Goal: Task Accomplishment & Management: Manage account settings

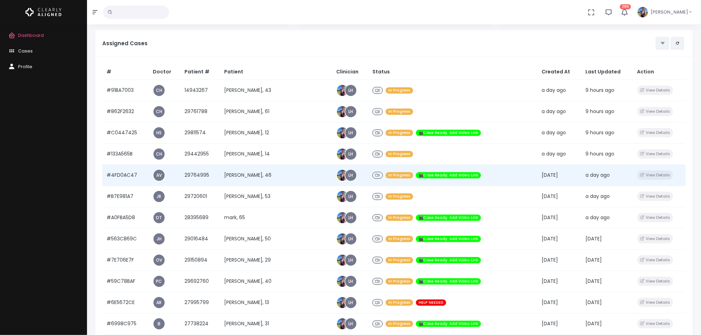
scroll to position [58, 0]
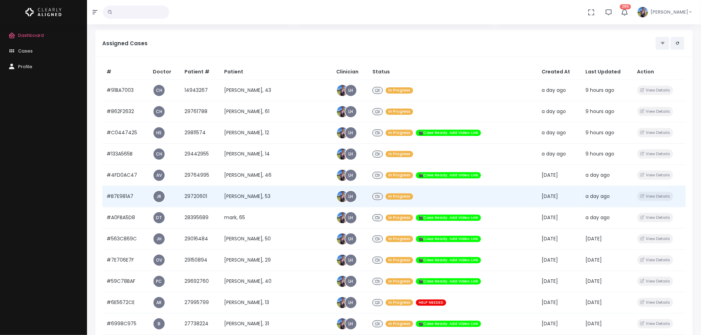
click at [232, 202] on td "[PERSON_NAME], 53" at bounding box center [276, 196] width 112 height 21
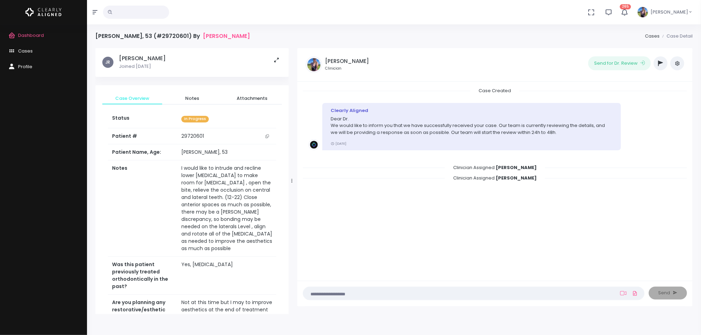
click at [655, 62] on button "button" at bounding box center [661, 63] width 14 height 14
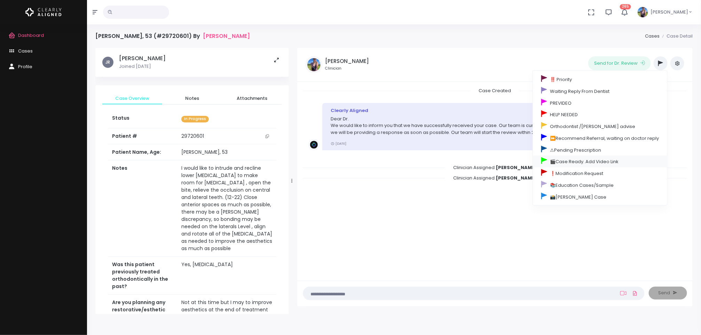
click at [602, 166] on link "🎬Case Ready. Add Video Link" at bounding box center [600, 162] width 134 height 12
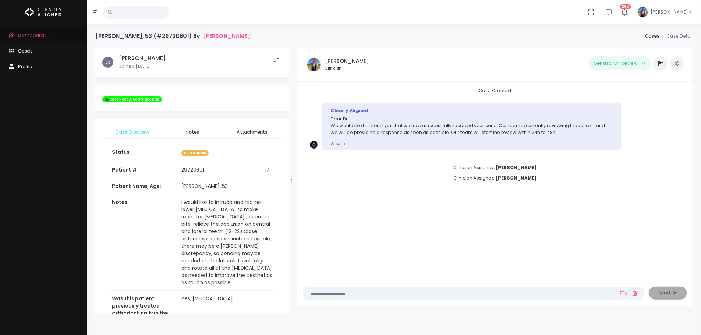
click at [36, 42] on link "Dashboard" at bounding box center [43, 36] width 87 height 16
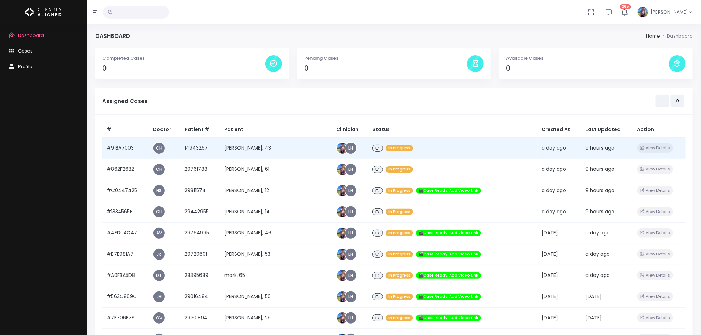
click at [247, 143] on td "[PERSON_NAME], 43" at bounding box center [276, 148] width 112 height 21
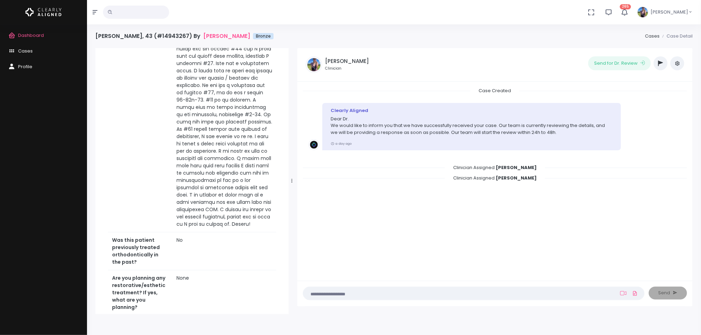
click at [662, 61] on icon "button" at bounding box center [661, 64] width 5 height 6
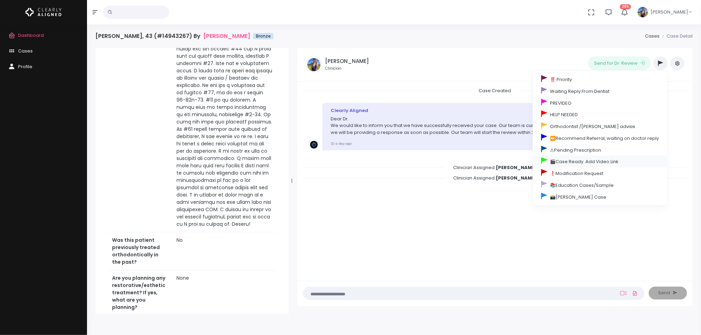
click at [606, 163] on link "🎬Case Ready. Add Video Link" at bounding box center [600, 162] width 134 height 12
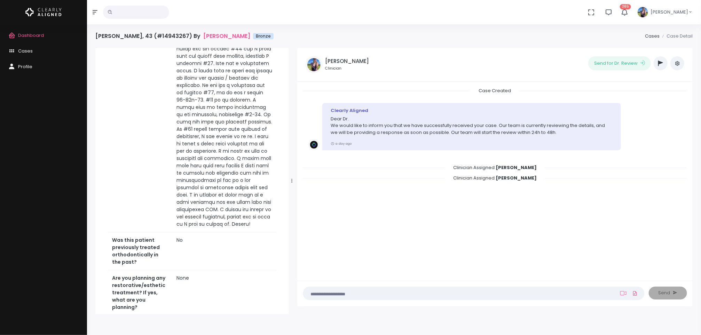
scroll to position [190, 0]
click at [38, 40] on link "Dashboard" at bounding box center [43, 36] width 87 height 16
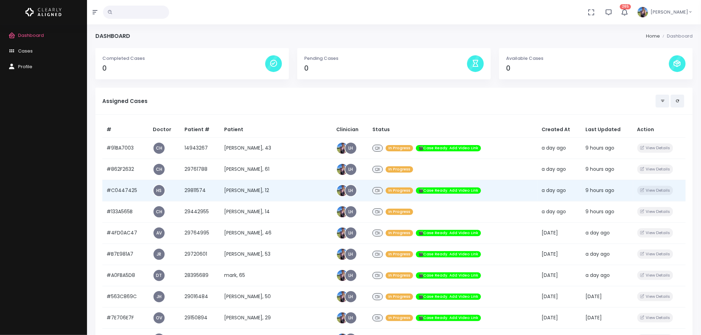
click at [279, 197] on td "[PERSON_NAME], 12" at bounding box center [276, 190] width 112 height 21
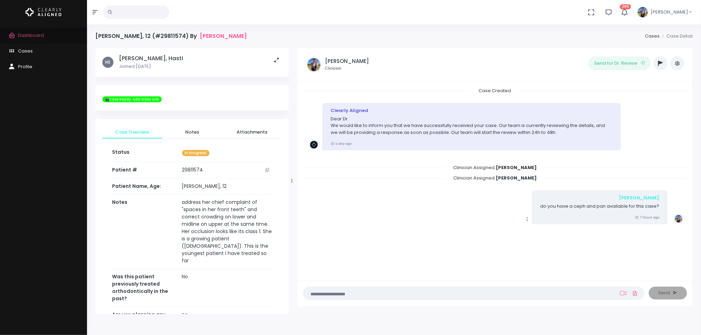
click at [28, 38] on span "Dashboard" at bounding box center [31, 35] width 26 height 7
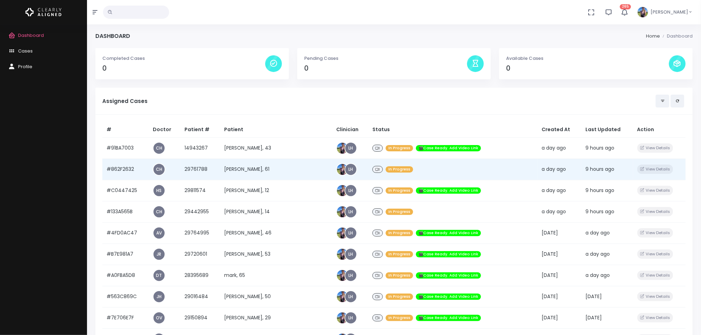
click at [248, 172] on td "[PERSON_NAME], 61" at bounding box center [276, 169] width 112 height 21
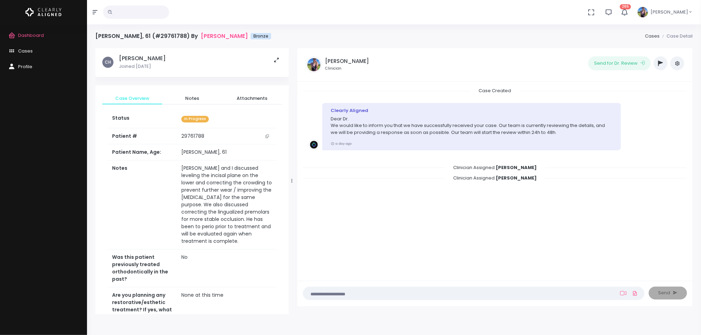
click at [659, 60] on button "button" at bounding box center [661, 63] width 14 height 14
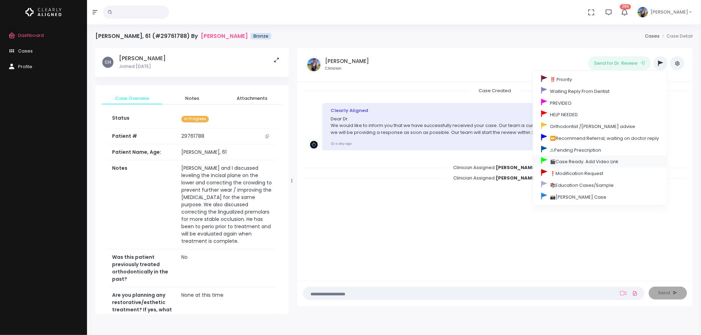
click at [577, 160] on link "🎬Case Ready. Add Video Link" at bounding box center [600, 162] width 134 height 12
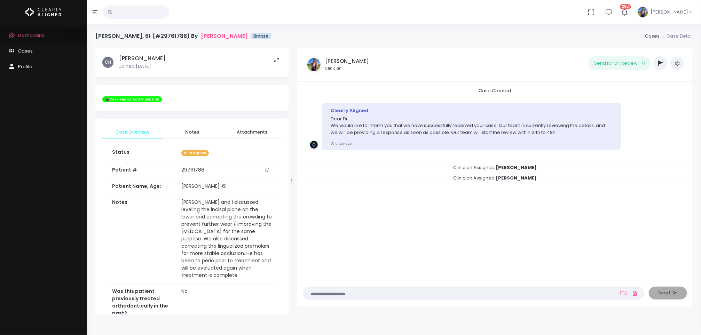
click at [32, 32] on span "Dashboard" at bounding box center [31, 35] width 26 height 7
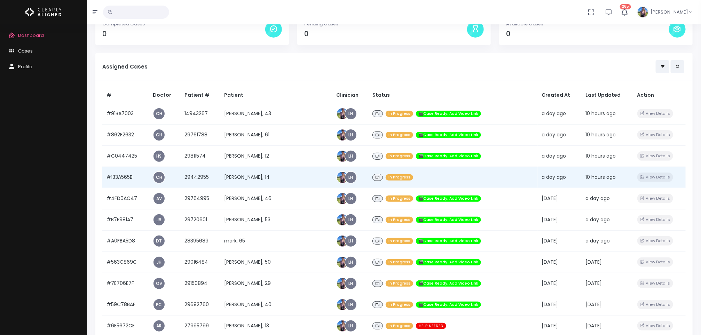
scroll to position [33, 0]
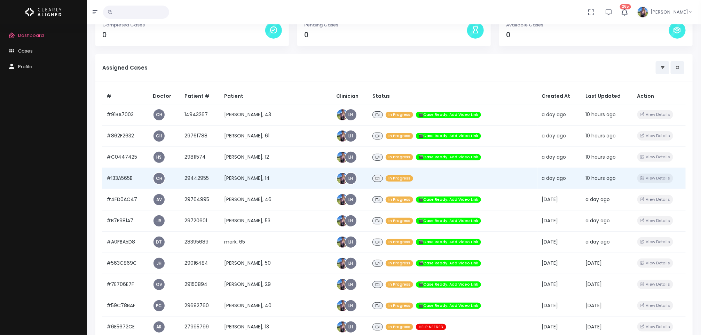
click at [256, 179] on td "[PERSON_NAME], 14" at bounding box center [276, 178] width 112 height 21
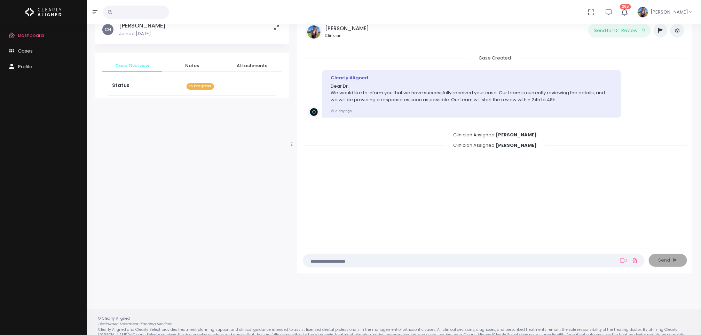
scroll to position [33, 0]
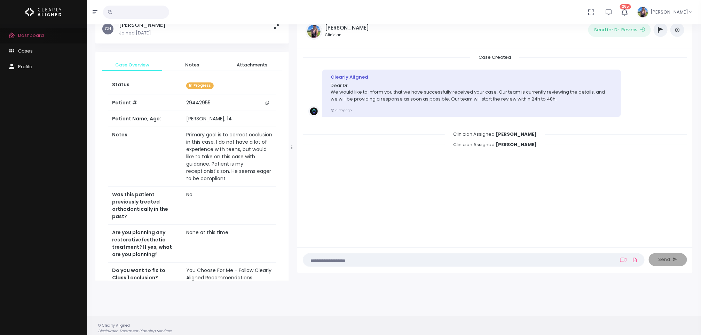
click at [28, 32] on span "Dashboard" at bounding box center [31, 35] width 26 height 7
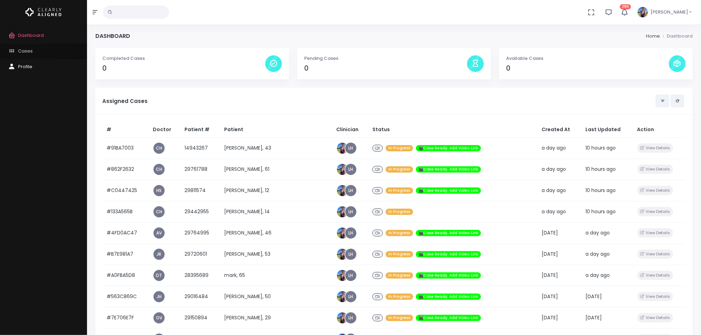
drag, startPoint x: 230, startPoint y: 173, endPoint x: 24, endPoint y: 53, distance: 238.7
click at [24, 53] on span "Cases" at bounding box center [25, 51] width 15 height 7
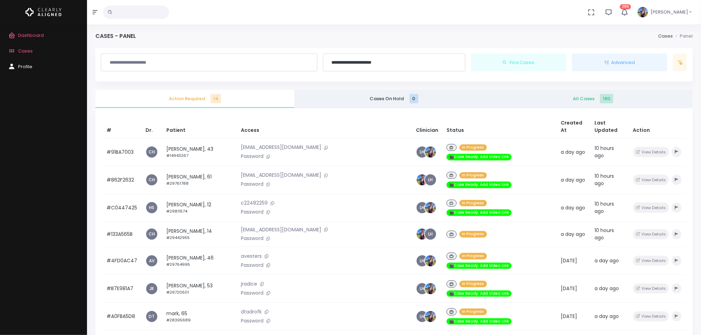
click at [585, 97] on span "All Cases 180" at bounding box center [593, 98] width 188 height 7
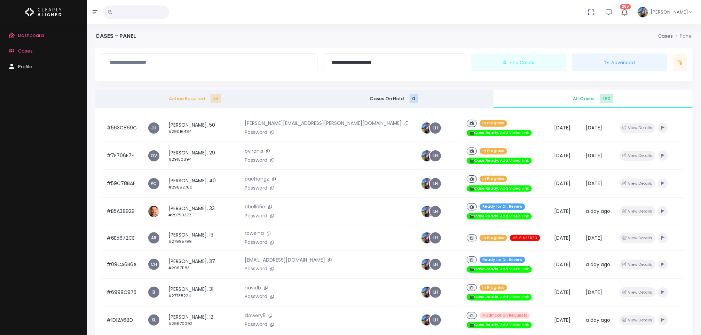
scroll to position [216, 0]
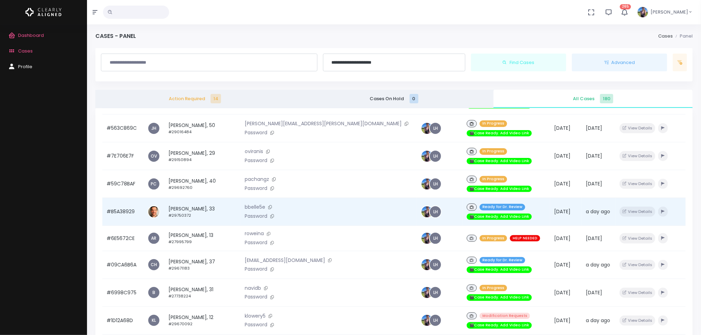
click at [192, 198] on td "[PERSON_NAME], 33 #29750372" at bounding box center [202, 212] width 77 height 28
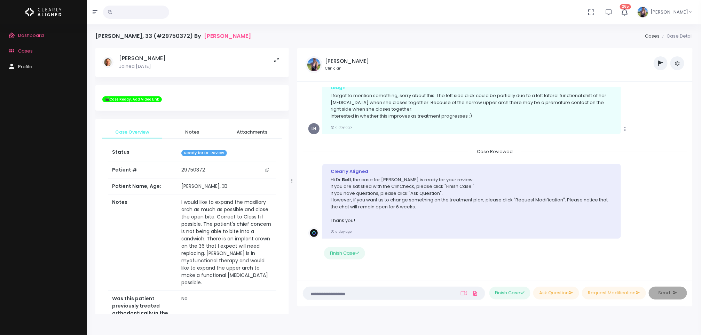
scroll to position [41, 0]
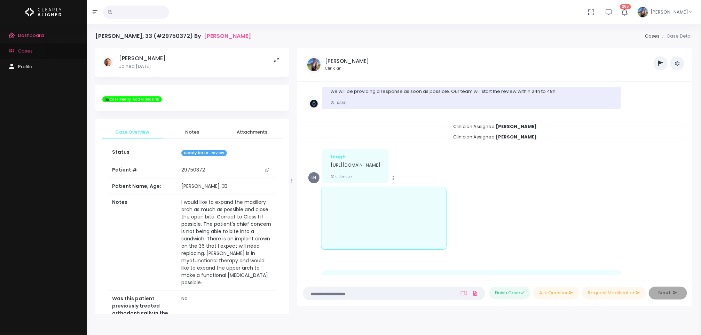
click at [26, 48] on span "Cases" at bounding box center [25, 51] width 15 height 7
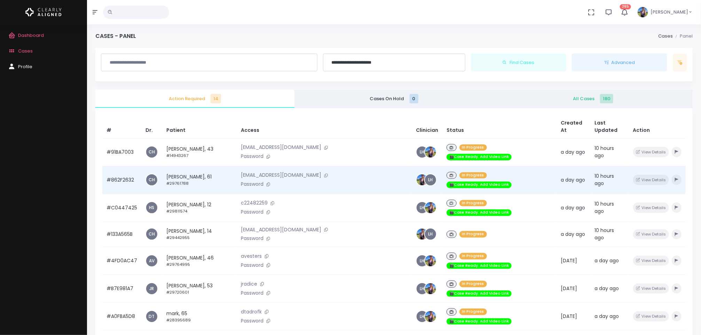
scroll to position [62, 0]
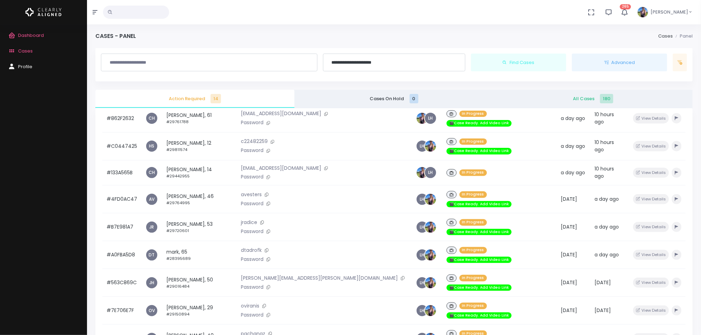
click at [592, 98] on span "All Cases 180" at bounding box center [593, 98] width 188 height 7
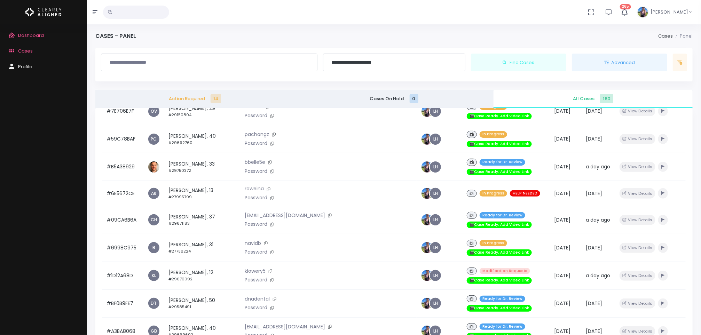
scroll to position [262, 0]
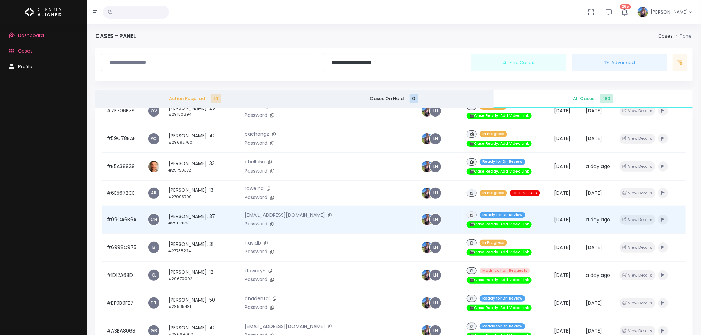
click at [262, 212] on p "[EMAIL_ADDRESS][DOMAIN_NAME]" at bounding box center [329, 216] width 168 height 8
click at [277, 221] on button at bounding box center [272, 224] width 10 height 7
click at [203, 206] on td "[PERSON_NAME], 37 #29671183" at bounding box center [202, 220] width 77 height 28
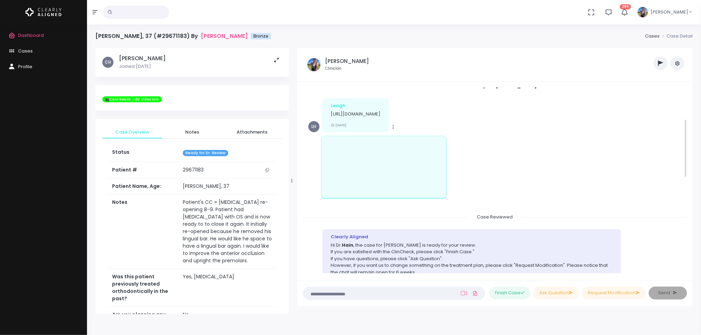
scroll to position [87, 0]
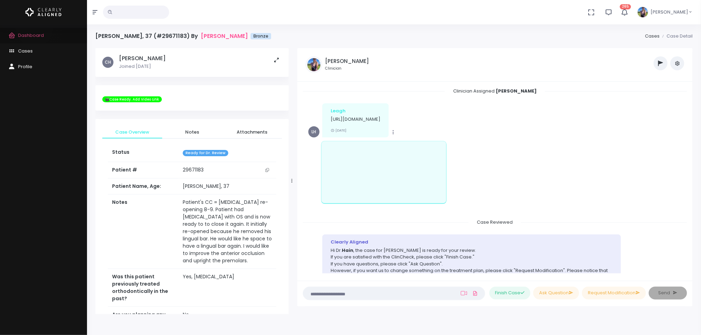
click at [34, 29] on link "Dashboard" at bounding box center [43, 36] width 87 height 16
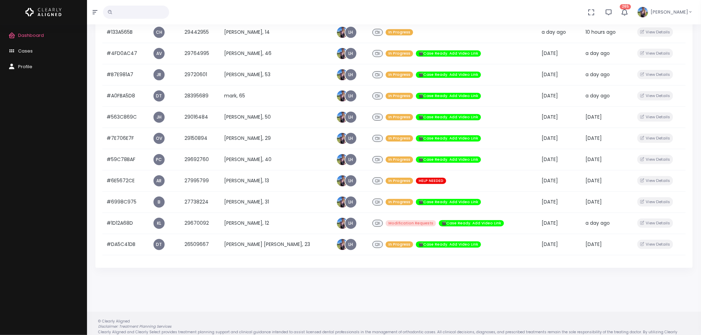
click at [301, 167] on td "[PERSON_NAME], 40" at bounding box center [276, 159] width 112 height 21
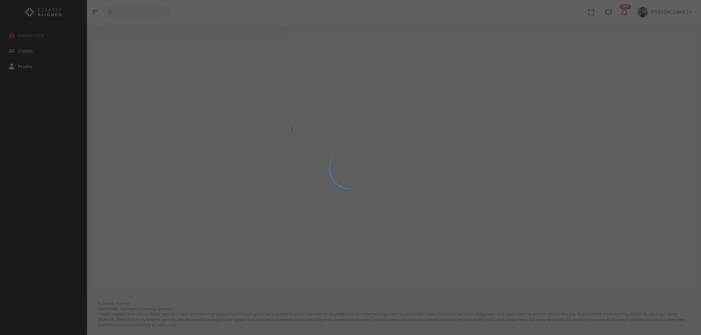
scroll to position [55, 0]
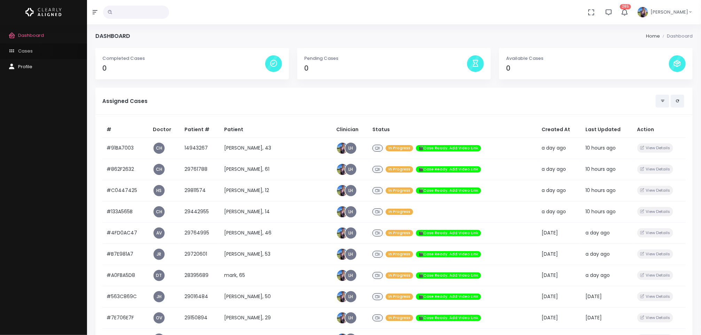
click at [23, 48] on span "Cases" at bounding box center [25, 51] width 15 height 7
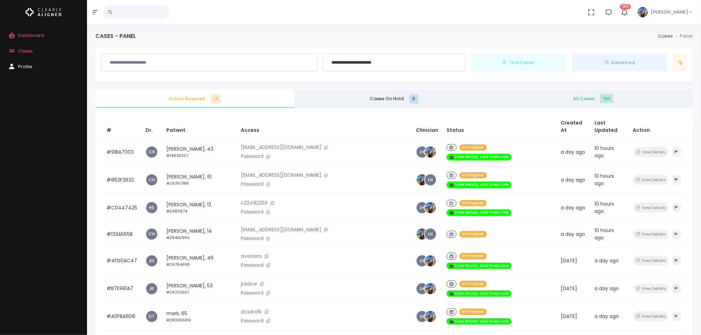
click at [588, 93] on link "All Cases 180" at bounding box center [593, 99] width 199 height 18
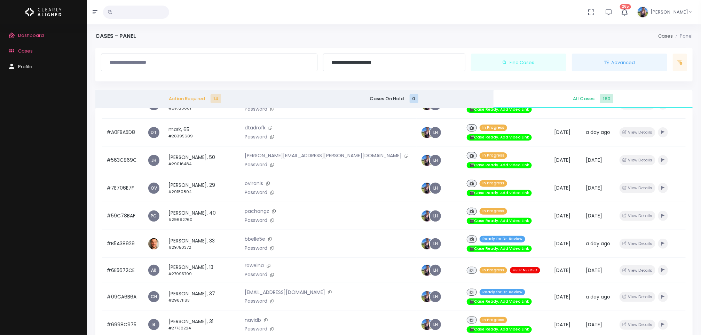
scroll to position [185, 0]
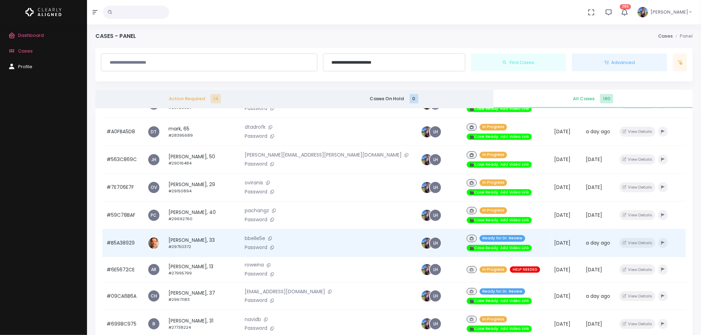
click at [191, 229] on td "[PERSON_NAME], 33 #29750372" at bounding box center [202, 243] width 77 height 28
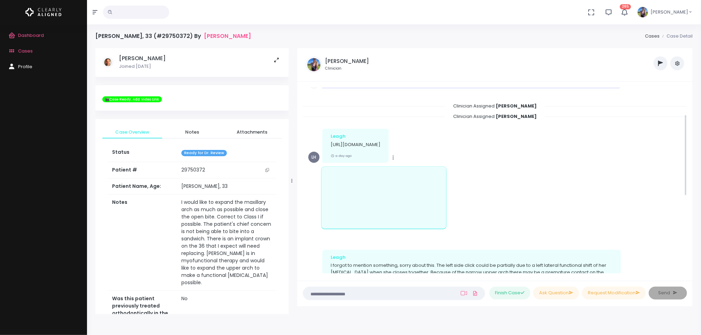
scroll to position [61, 0]
